Goal: Task Accomplishment & Management: Manage account settings

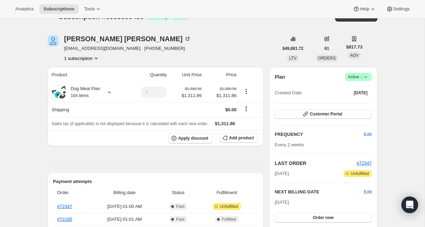
scroll to position [13, 0]
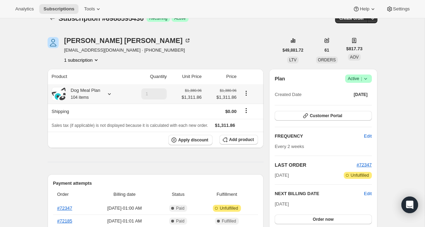
click at [109, 96] on icon at bounding box center [109, 94] width 7 height 7
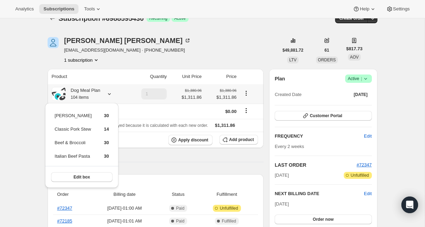
click at [109, 96] on icon at bounding box center [109, 94] width 7 height 7
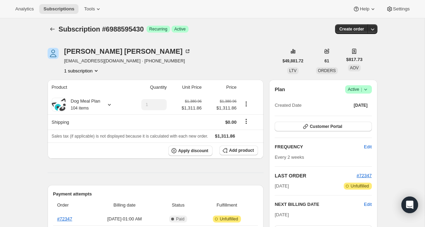
scroll to position [0, 0]
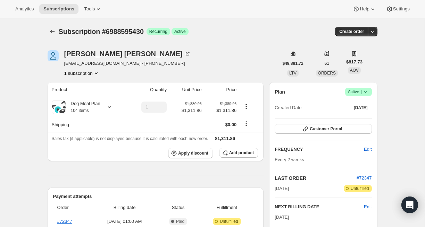
click at [242, 69] on div "[PERSON_NAME] [EMAIL_ADDRESS][DOMAIN_NAME] · [PHONE_NUMBER] 1 subscription" at bounding box center [163, 63] width 231 height 26
click at [183, 63] on div "[PERSON_NAME] [EMAIL_ADDRESS][DOMAIN_NAME] · [PHONE_NUMBER] 1 subscription" at bounding box center [163, 63] width 231 height 26
click at [252, 56] on div "[PERSON_NAME] [EMAIL_ADDRESS][DOMAIN_NAME] · [PHONE_NUMBER] 1 subscription" at bounding box center [163, 63] width 231 height 26
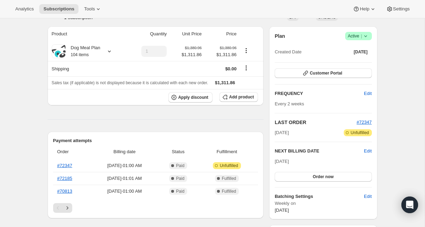
scroll to position [60, 0]
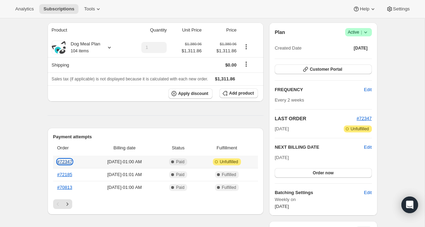
click at [69, 163] on link "#72347" at bounding box center [64, 161] width 15 height 5
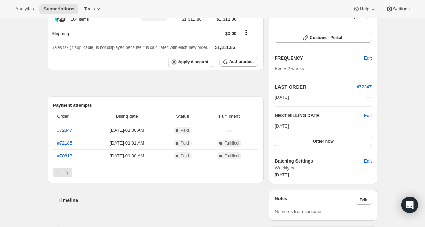
scroll to position [93, 0]
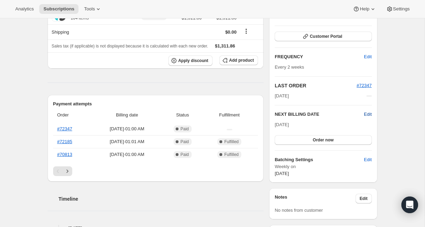
click at [369, 115] on span "Edit" at bounding box center [368, 114] width 8 height 7
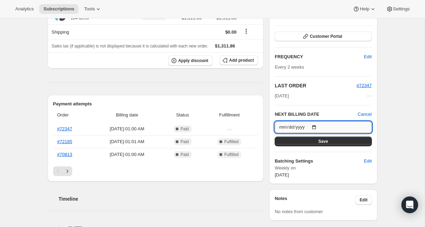
click at [318, 127] on input "[DATE]" at bounding box center [323, 127] width 97 height 12
type input "[DATE]"
click at [312, 145] on button "Save" at bounding box center [323, 142] width 97 height 10
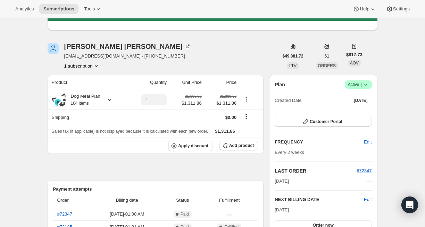
scroll to position [38, 0]
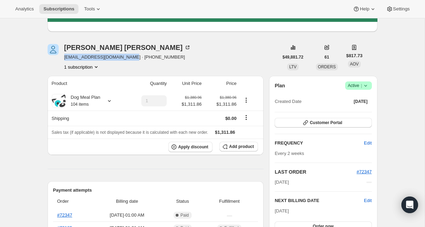
drag, startPoint x: 123, startPoint y: 57, endPoint x: 62, endPoint y: 59, distance: 61.1
click at [62, 59] on div "[PERSON_NAME] [EMAIL_ADDRESS][DOMAIN_NAME] · [PHONE_NUMBER] 1 subscription" at bounding box center [163, 57] width 231 height 26
copy span "[EMAIL_ADDRESS][DOMAIN_NAME]"
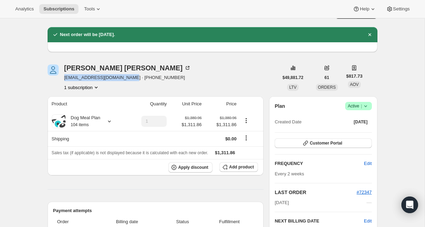
scroll to position [0, 0]
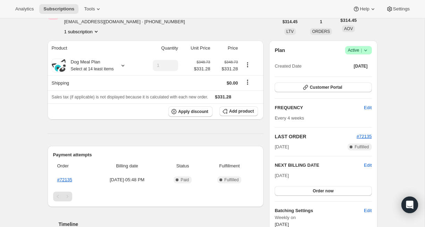
scroll to position [41, 0]
